Goal: Navigation & Orientation: Find specific page/section

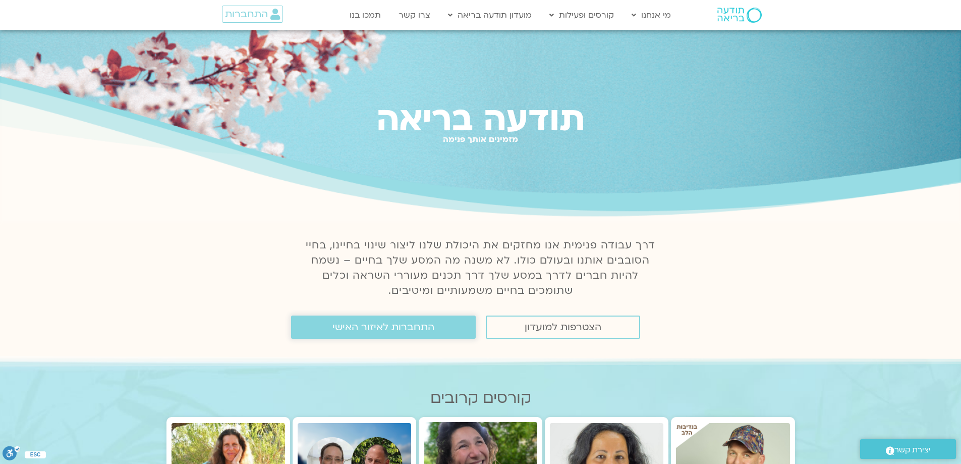
click at [426, 328] on span "התחברות לאיזור האישי" at bounding box center [384, 326] width 102 height 11
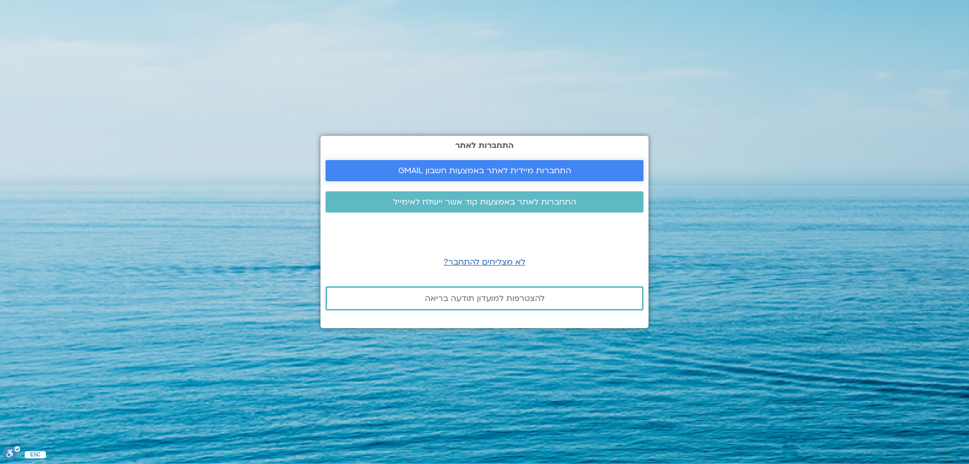
click at [591, 172] on span "התחברות מיידית לאתר באמצעות חשבון GMAIL" at bounding box center [485, 170] width 294 height 9
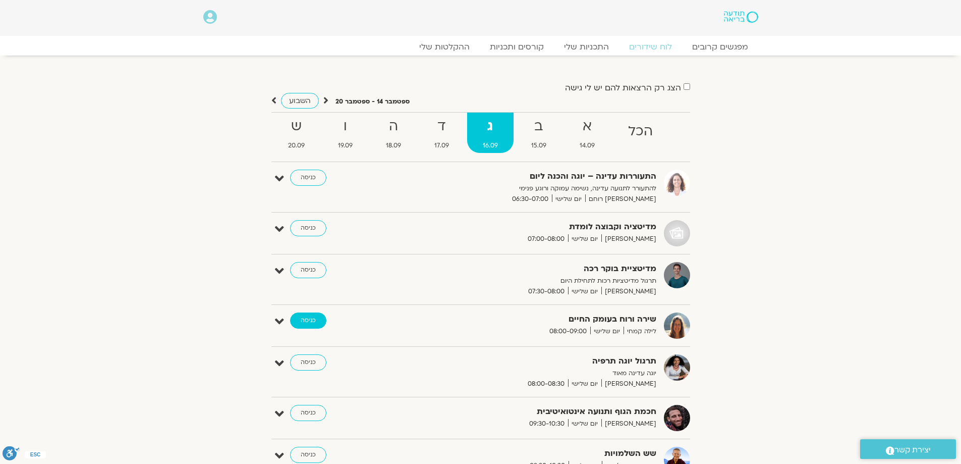
click at [309, 321] on link "כניסה" at bounding box center [308, 320] width 36 height 16
